Goal: Find specific page/section: Find specific page/section

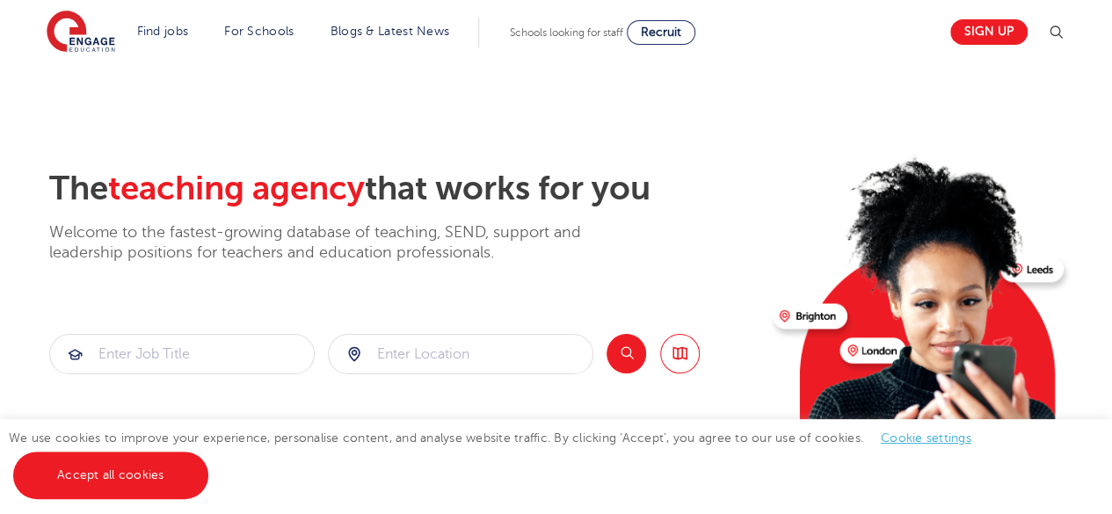
click at [335, 263] on p "Welcome to the fastest-growing database of teaching, SEND, support and leadersh…" at bounding box center [339, 242] width 580 height 41
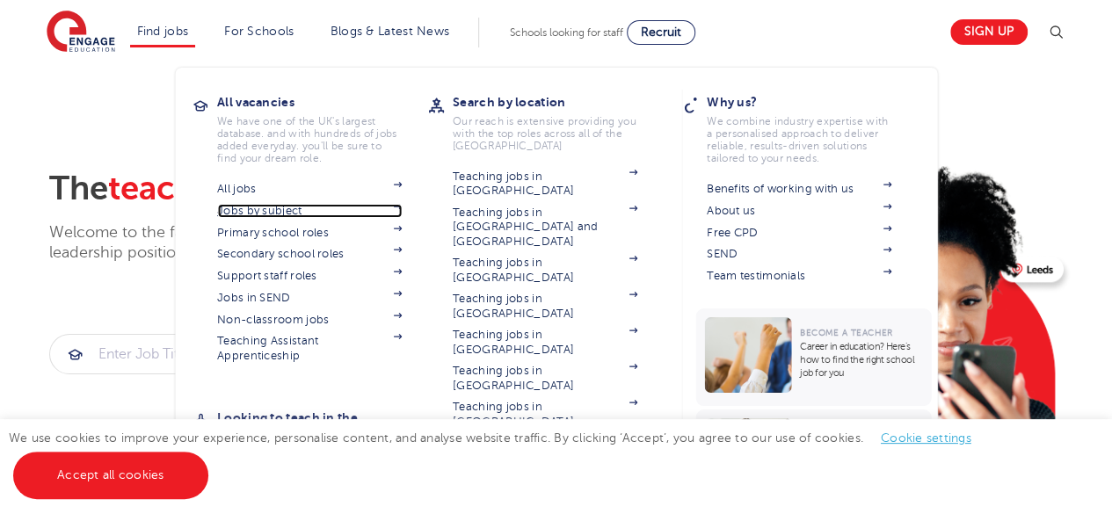
click at [402, 207] on img at bounding box center [397, 206] width 9 height 5
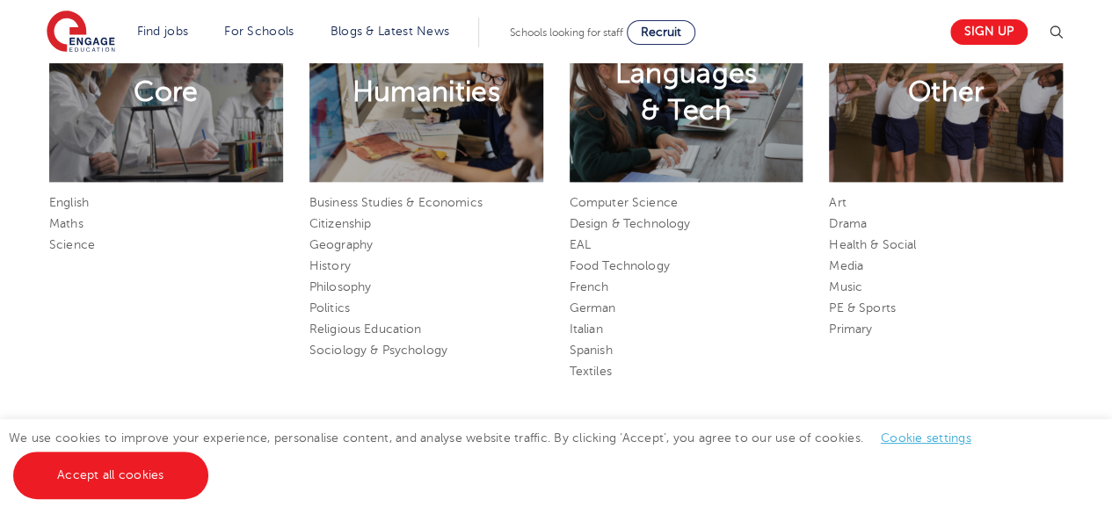
scroll to position [893, 0]
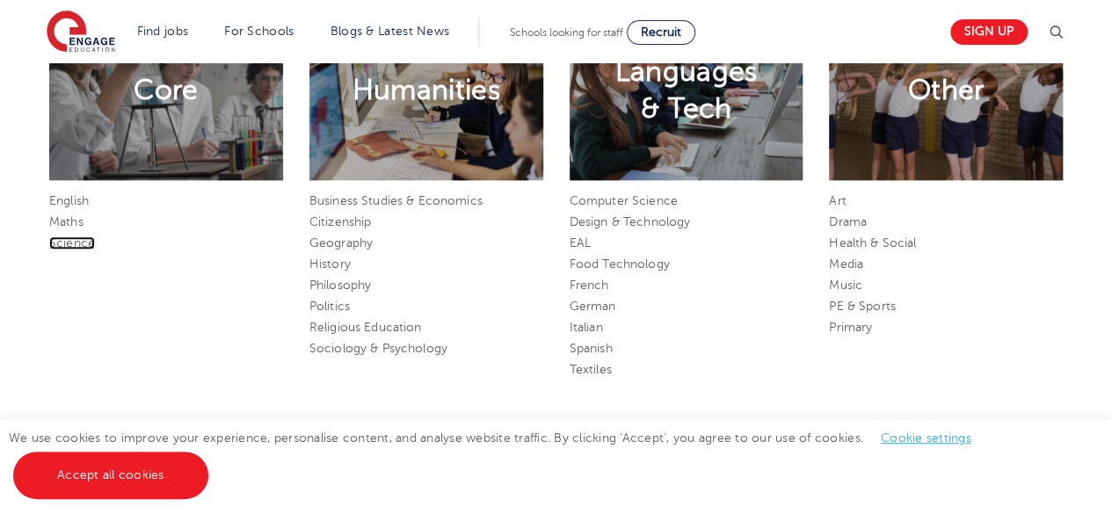
click at [75, 249] on link "Science" at bounding box center [72, 243] width 46 height 13
